Goal: Task Accomplishment & Management: Manage account settings

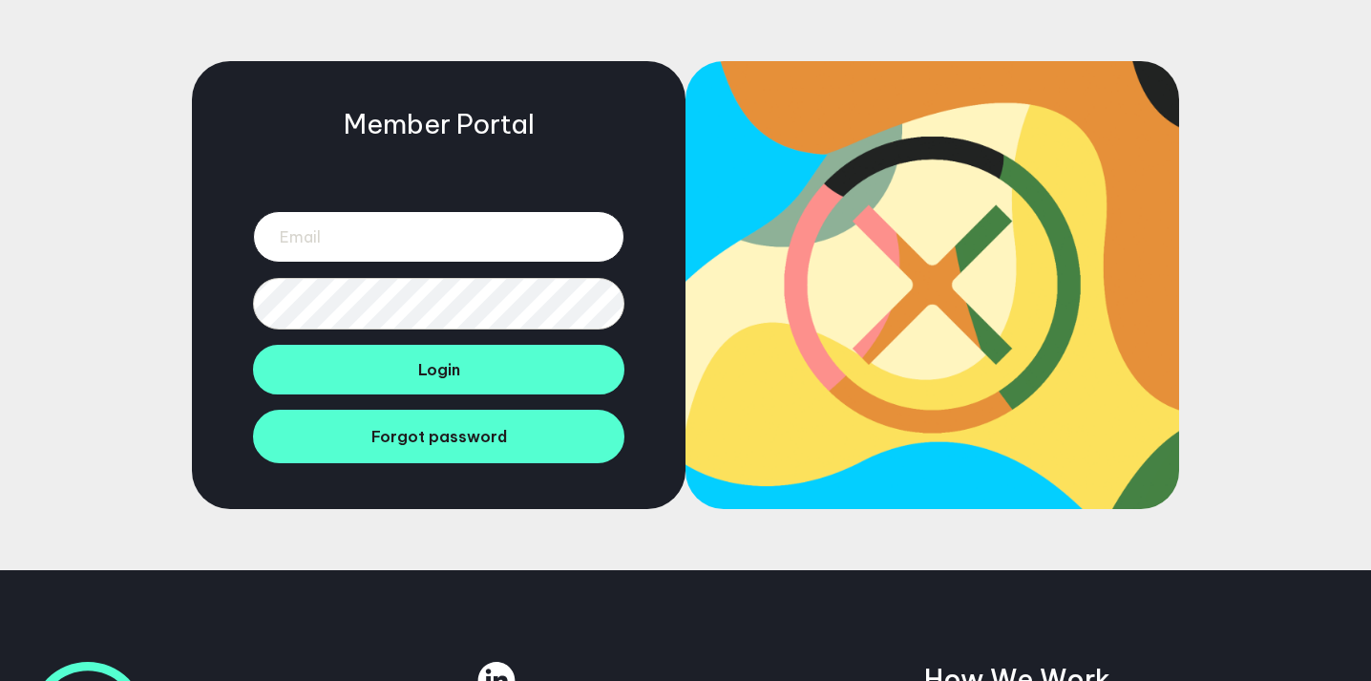
click at [390, 233] on input "email" at bounding box center [438, 237] width 371 height 52
type input "[PERSON_NAME][EMAIL_ADDRESS][DOMAIN_NAME]"
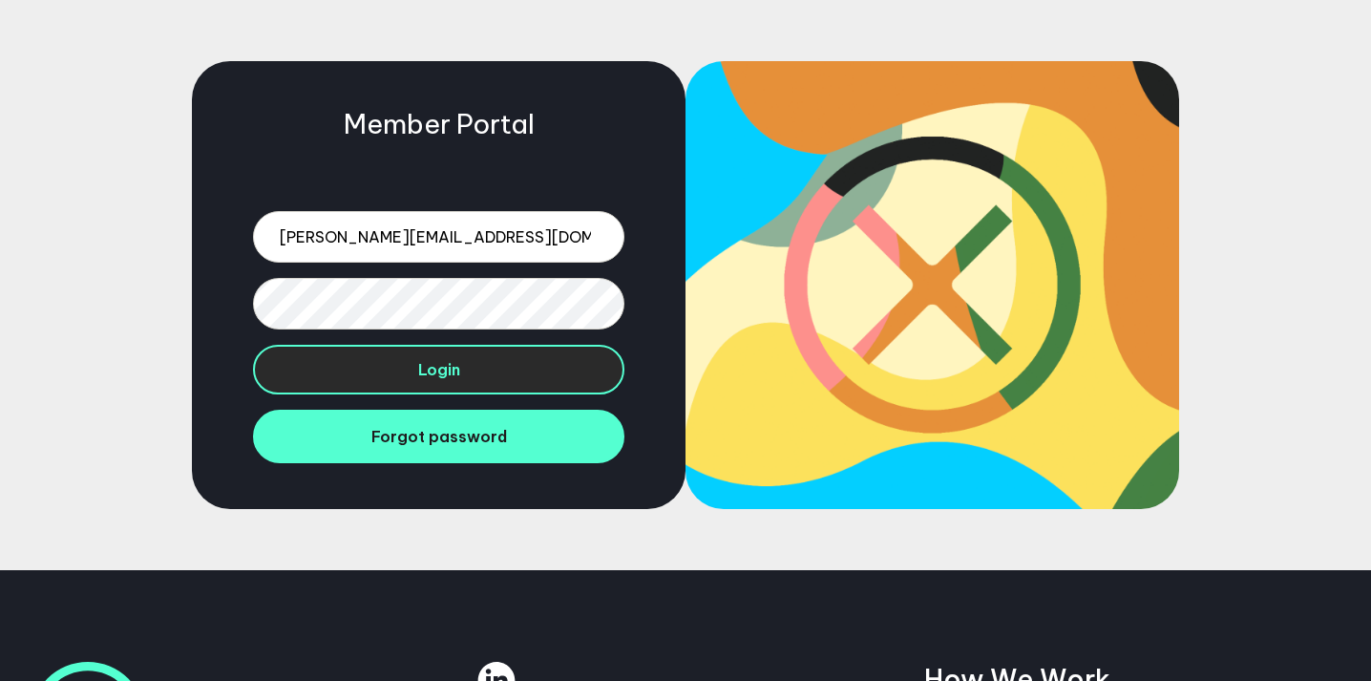
click at [420, 363] on span "Login" at bounding box center [439, 369] width 42 height 19
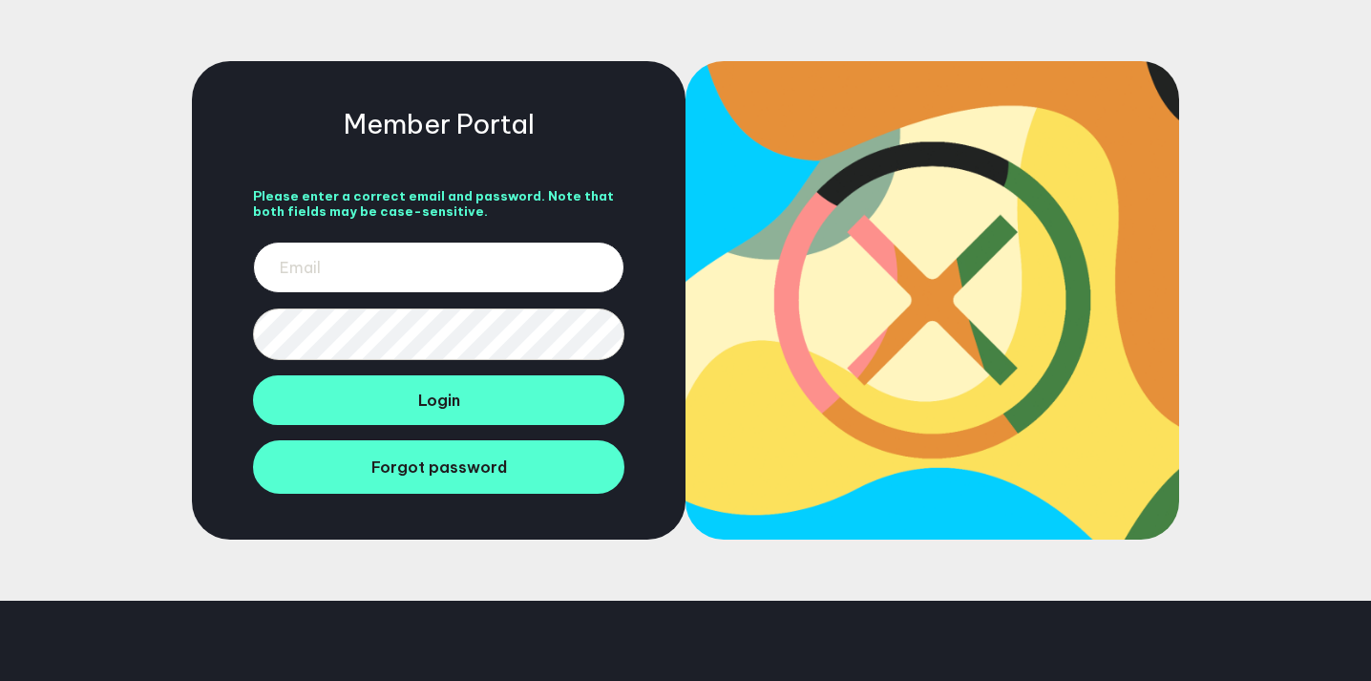
click at [321, 254] on input "email" at bounding box center [438, 268] width 371 height 52
type input "[PERSON_NAME][EMAIL_ADDRESS][DOMAIN_NAME]"
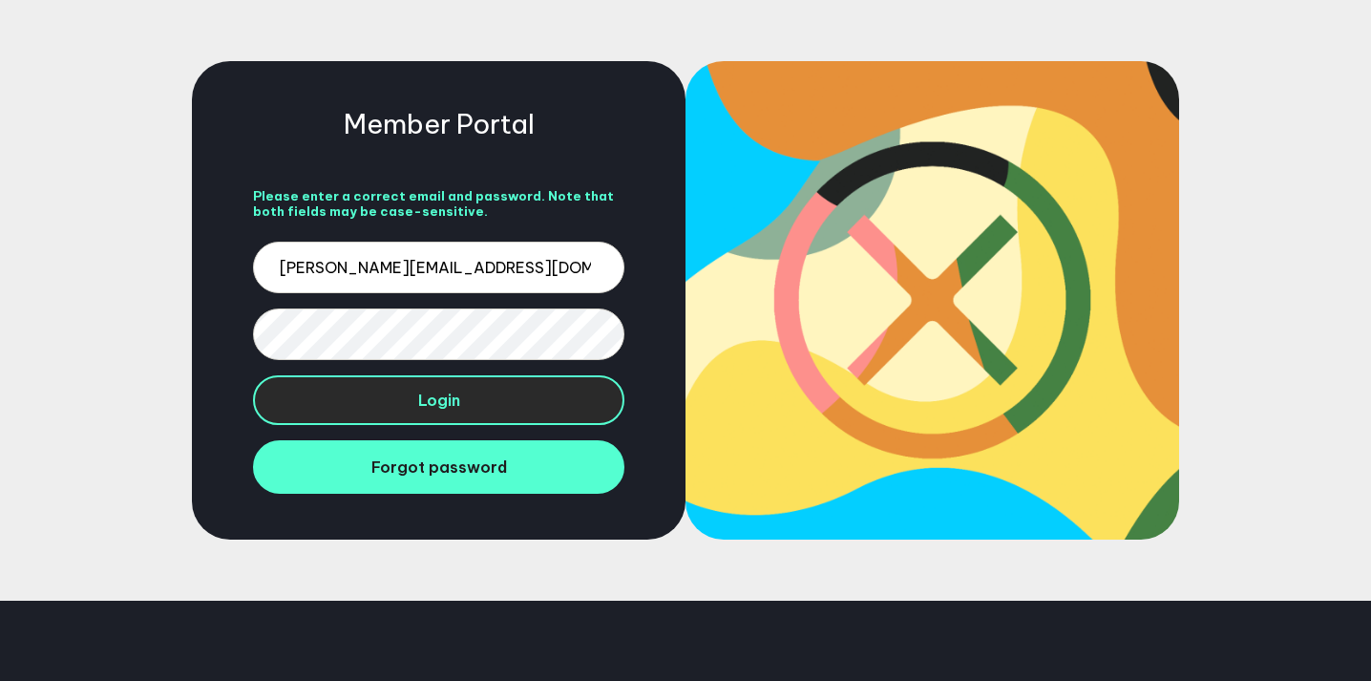
click at [504, 403] on button "Login" at bounding box center [438, 400] width 371 height 50
